Goal: Transaction & Acquisition: Purchase product/service

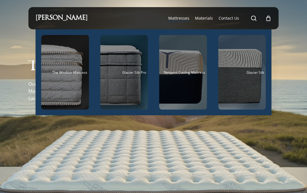
click at [67, 84] on div "Main Menu" at bounding box center [65, 72] width 48 height 74
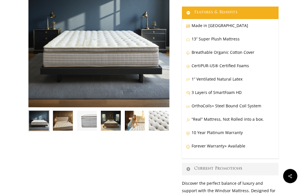
scroll to position [74, 0]
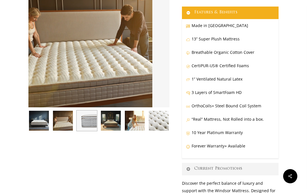
click at [87, 120] on img at bounding box center [86, 120] width 21 height 21
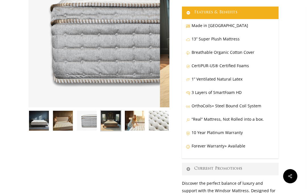
click at [113, 119] on img at bounding box center [110, 120] width 21 height 21
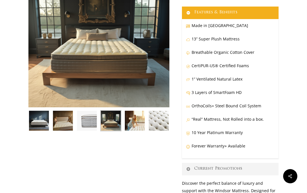
click at [136, 119] on img at bounding box center [134, 120] width 21 height 21
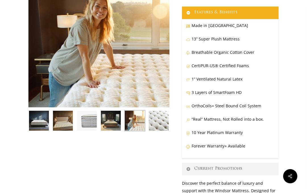
click at [161, 120] on icon "Next" at bounding box center [160, 120] width 3 height 3
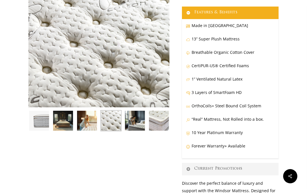
scroll to position [73, 0]
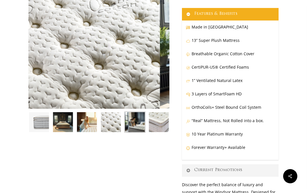
click at [136, 121] on img at bounding box center [134, 121] width 21 height 21
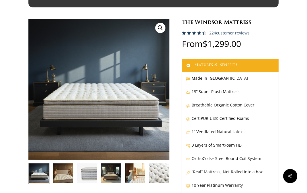
scroll to position [0, 0]
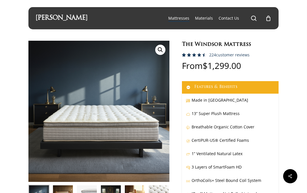
click at [206, 16] on span "Materials" at bounding box center [204, 17] width 18 height 5
